Goal: Use online tool/utility

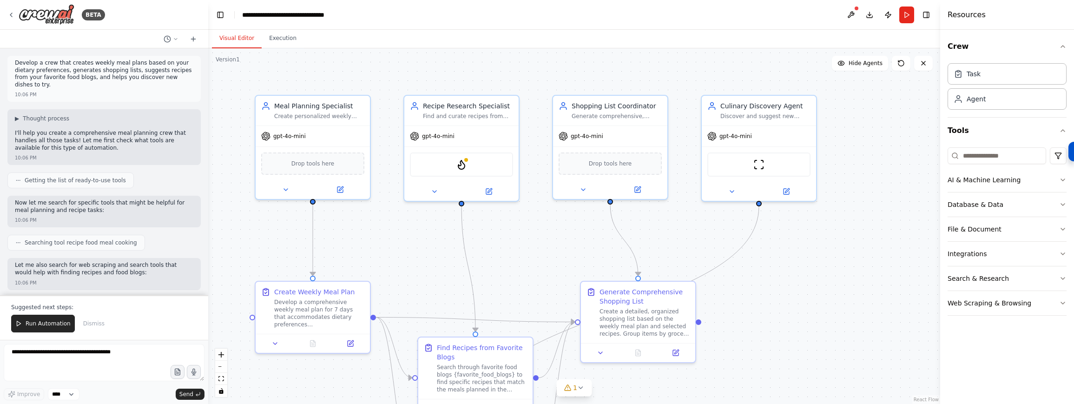
scroll to position [1064, 0]
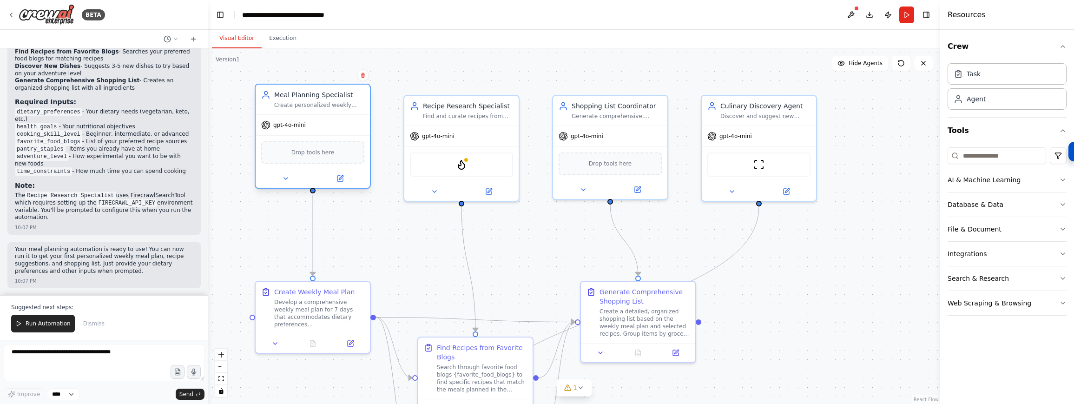
drag, startPoint x: 312, startPoint y: 112, endPoint x: 314, endPoint y: 104, distance: 8.6
click at [314, 104] on div "Create personalized weekly meal plans that accommodate dietary preferences {die…" at bounding box center [319, 104] width 90 height 7
click at [352, 181] on button at bounding box center [340, 178] width 53 height 11
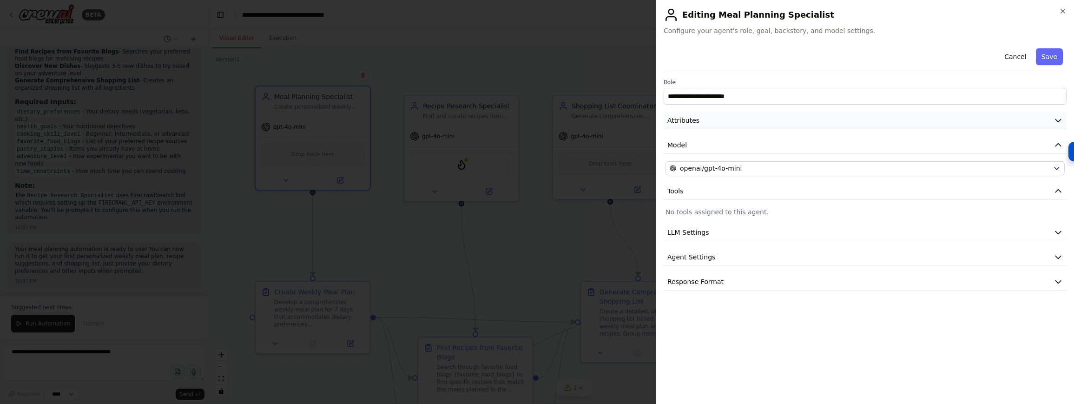
click at [706, 118] on button "Attributes" at bounding box center [865, 120] width 403 height 17
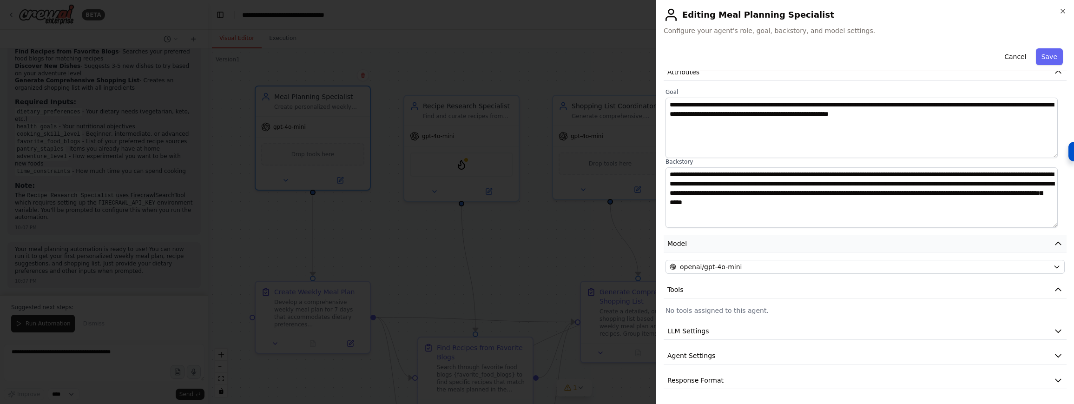
scroll to position [48, 0]
click at [839, 329] on button "LLM Settings" at bounding box center [865, 331] width 403 height 17
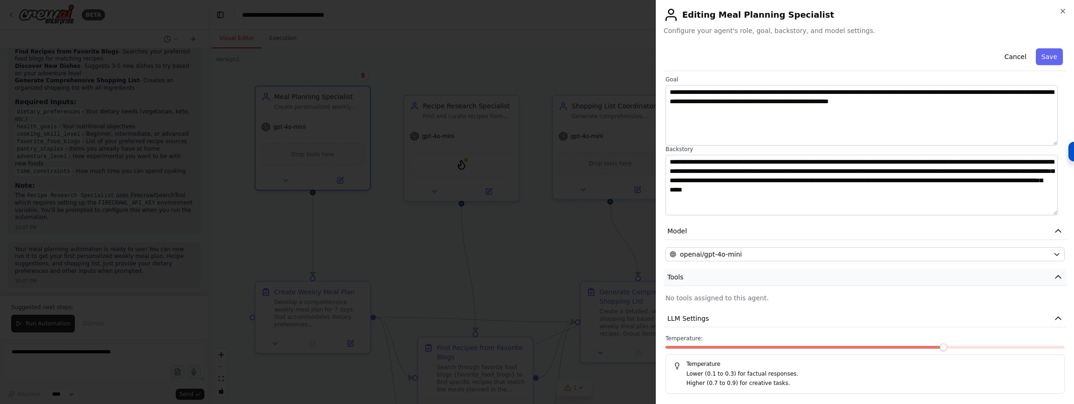
scroll to position [115, 0]
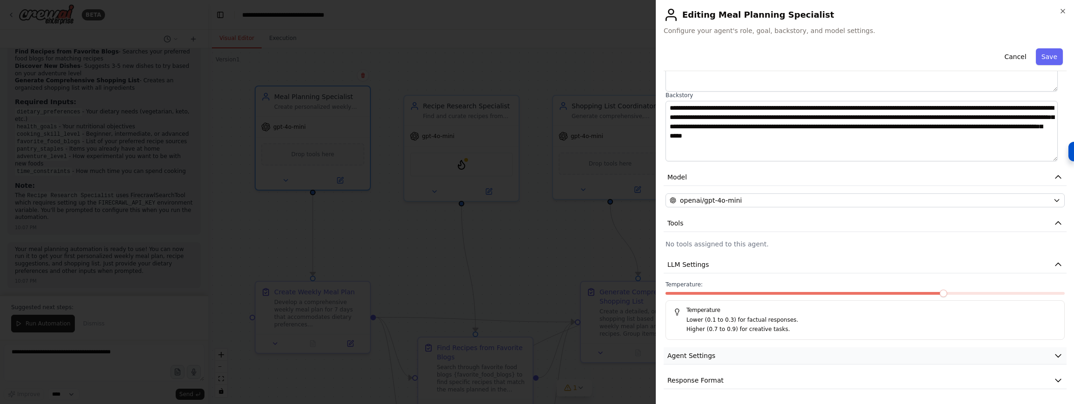
click at [802, 353] on button "Agent Settings" at bounding box center [865, 355] width 403 height 17
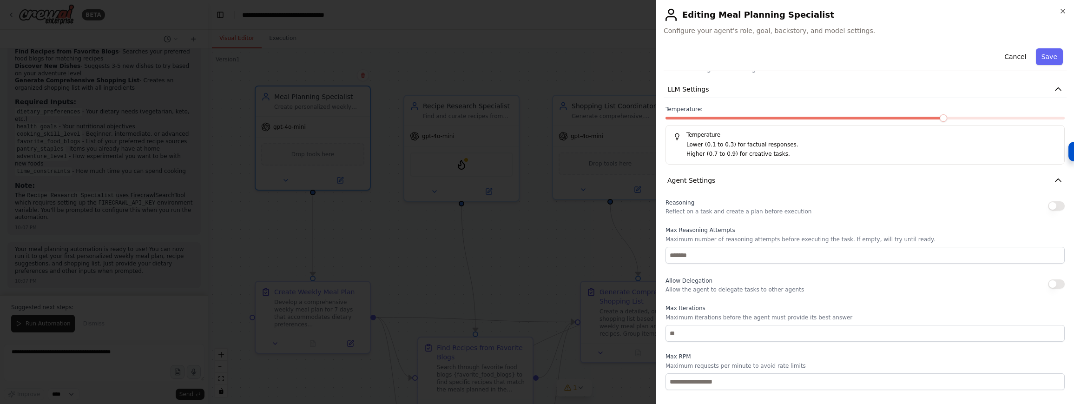
scroll to position [279, 0]
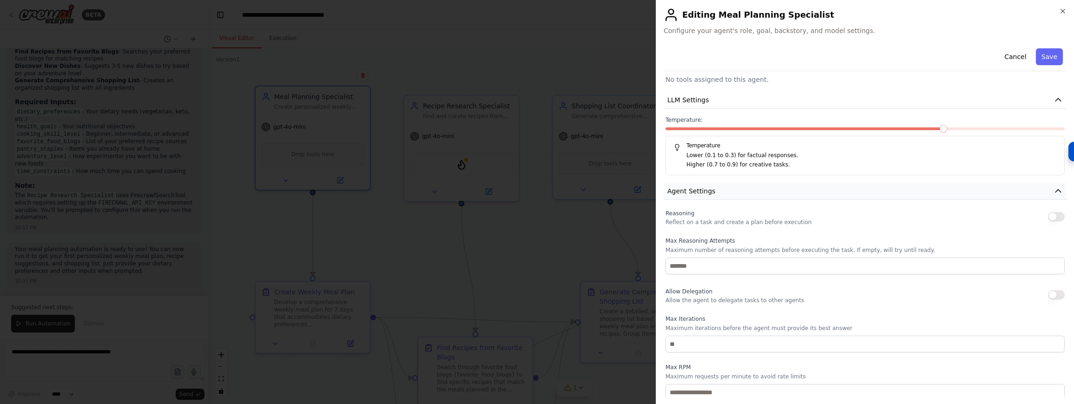
click at [821, 191] on button "Agent Settings" at bounding box center [865, 191] width 403 height 17
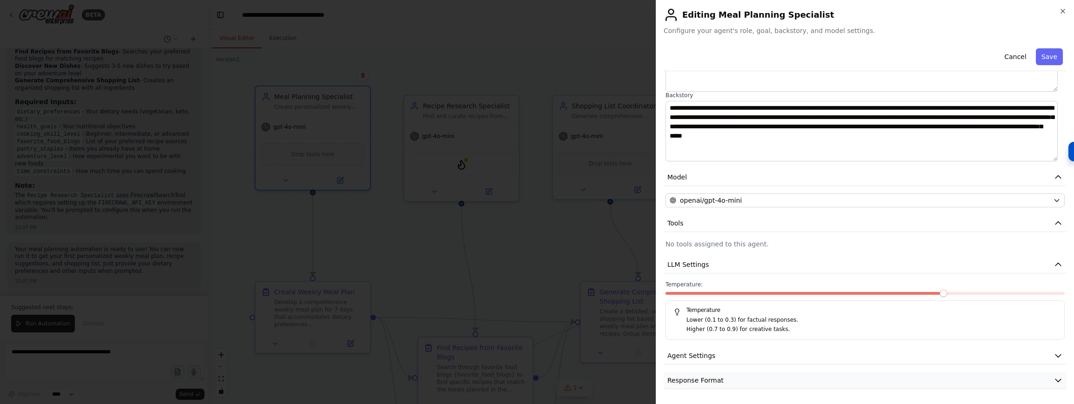
click at [751, 383] on button "Response Format" at bounding box center [865, 380] width 403 height 17
